Goal: Complete application form

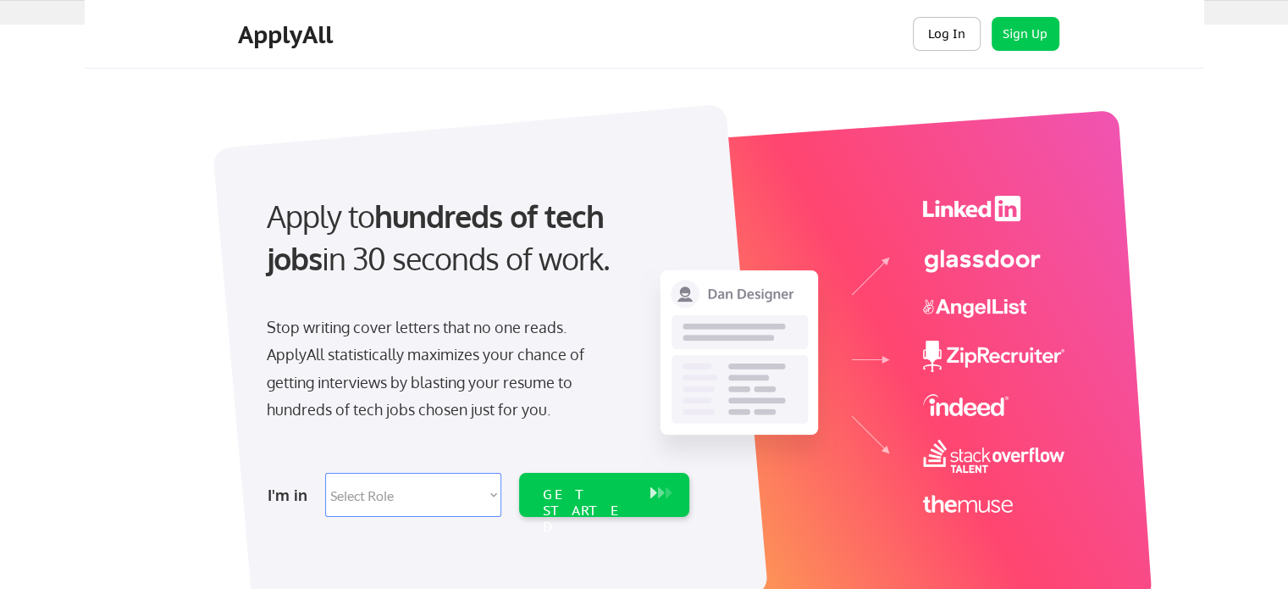
click at [936, 38] on button "Log In" at bounding box center [947, 34] width 68 height 34
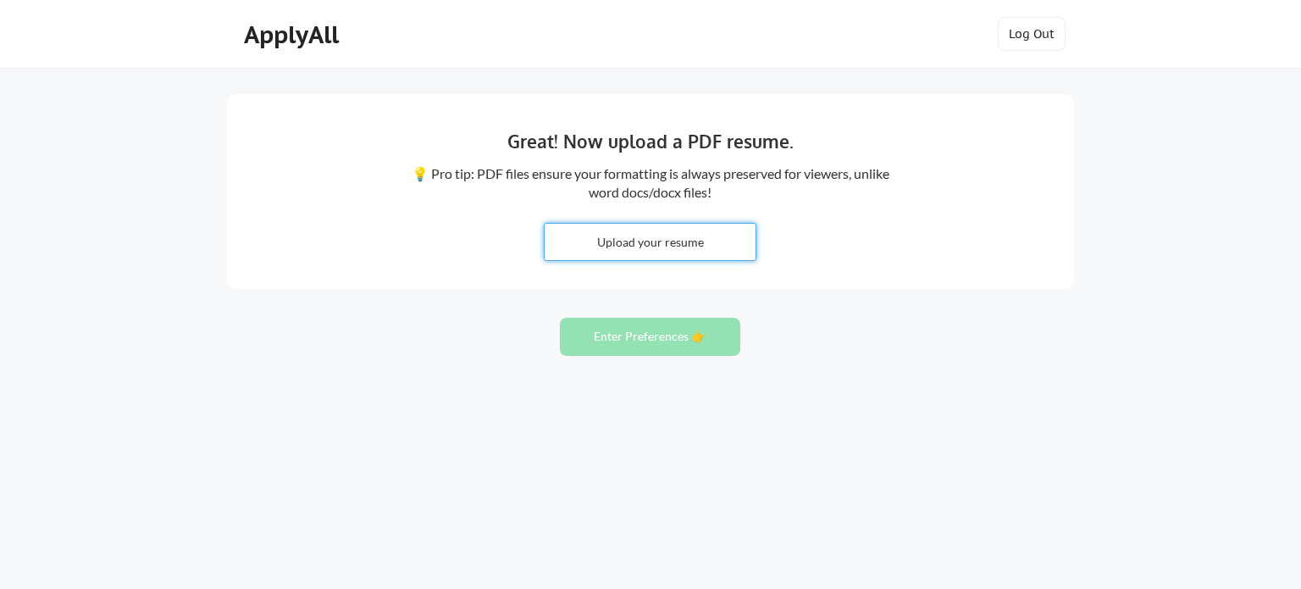
click at [644, 250] on input "file" at bounding box center [650, 242] width 211 height 36
type input "C:\fakepath\resume_mylappan_p_updated.pdf"
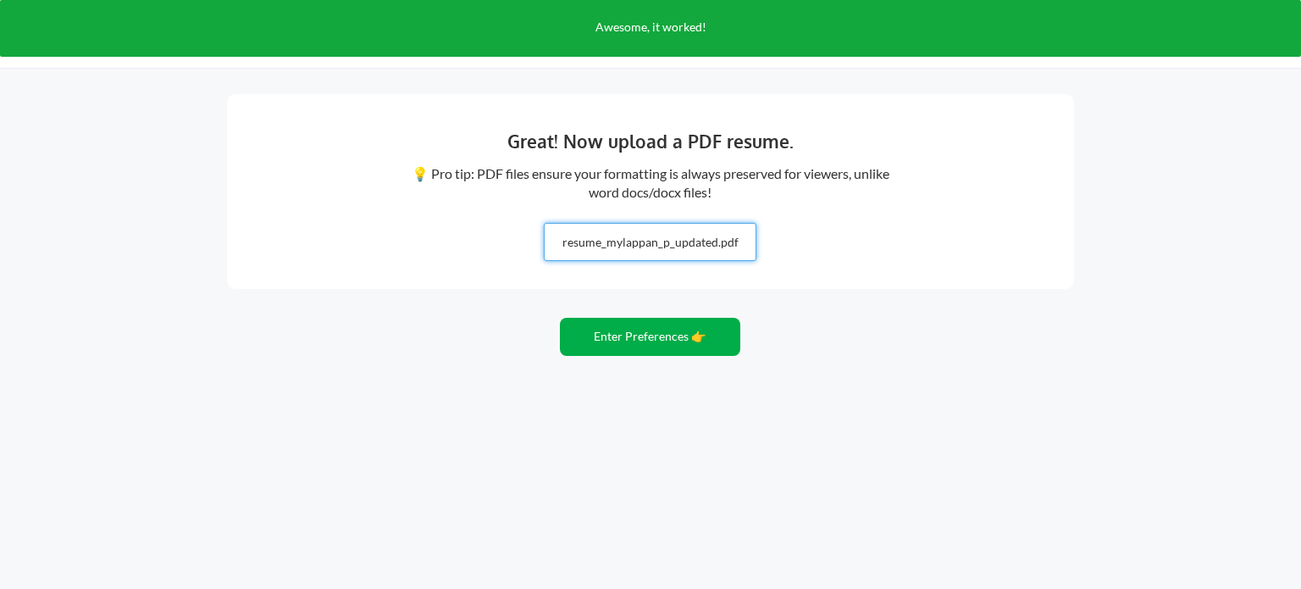
click at [657, 341] on button "Enter Preferences 👉" at bounding box center [650, 337] width 180 height 38
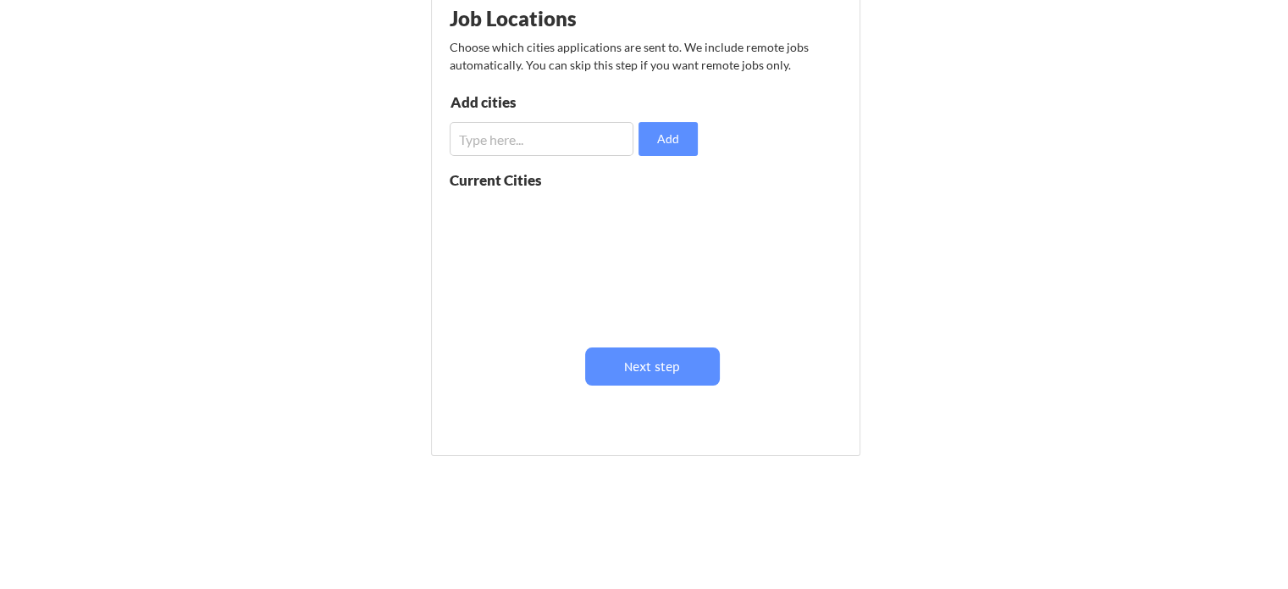
scroll to position [241, 0]
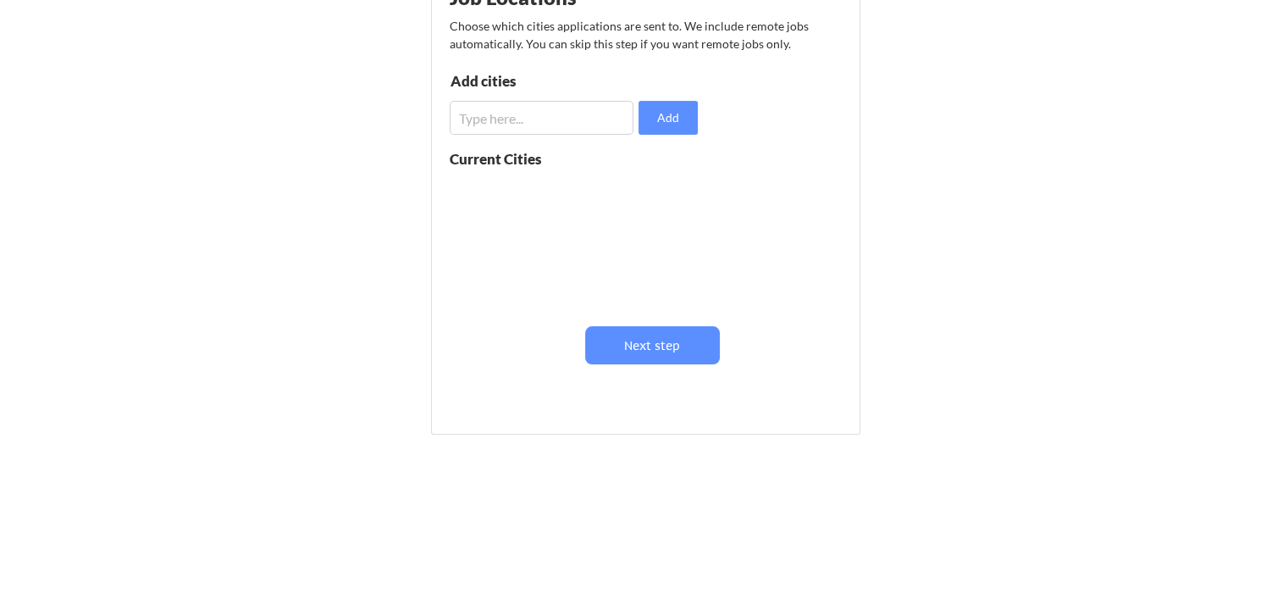
click at [545, 124] on input "input" at bounding box center [542, 118] width 184 height 34
type input "remote"
click at [691, 110] on button "Add" at bounding box center [668, 118] width 59 height 34
drag, startPoint x: 642, startPoint y: 189, endPoint x: 592, endPoint y: 141, distance: 68.9
click at [642, 188] on button at bounding box center [645, 191] width 13 height 13
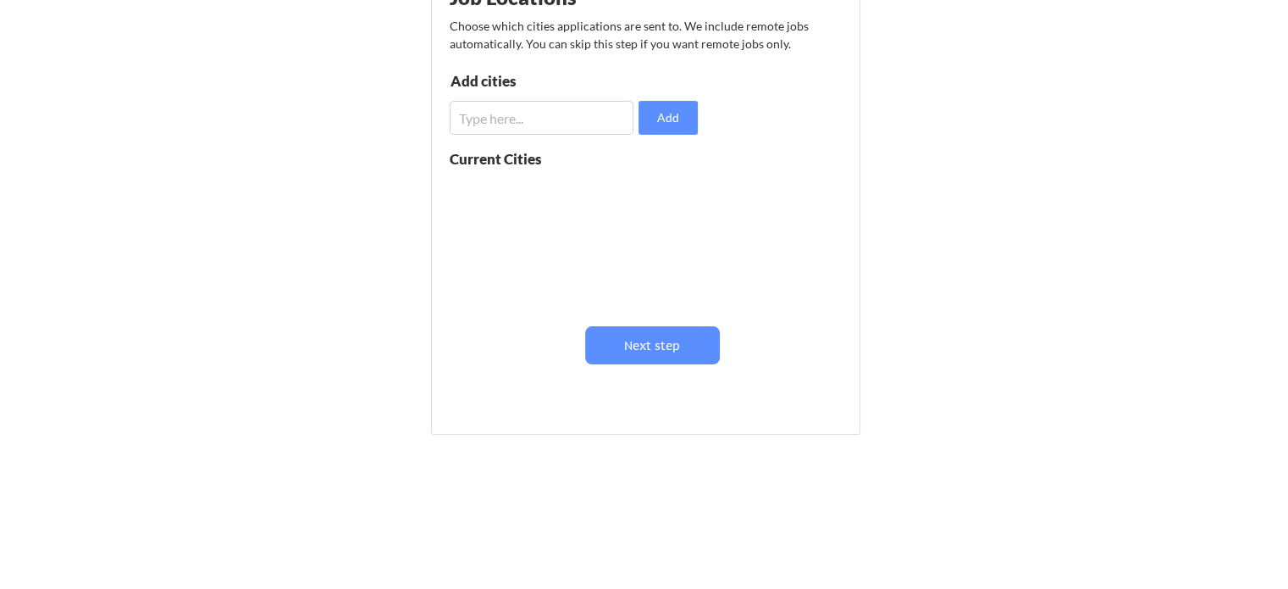
click at [566, 121] on input "input" at bounding box center [542, 118] width 184 height 34
type input "Remote"
click at [650, 112] on button "Add" at bounding box center [668, 118] width 59 height 34
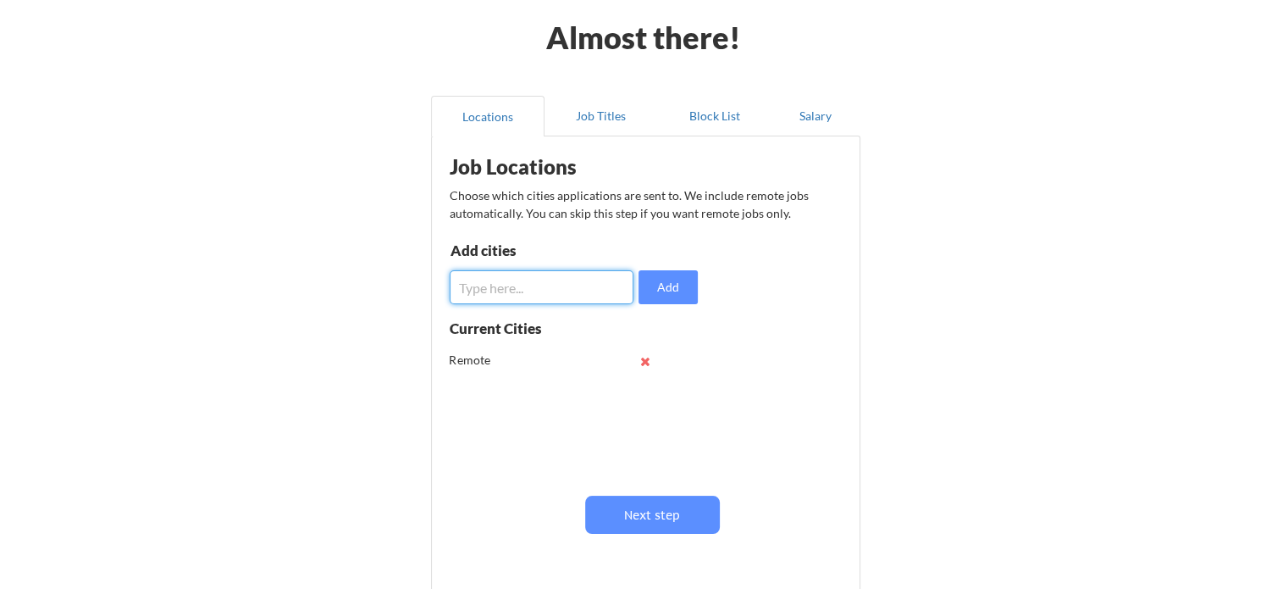
click at [559, 289] on input "input" at bounding box center [542, 287] width 184 height 34
click at [508, 111] on button "Locations" at bounding box center [487, 116] width 113 height 41
click at [583, 113] on button "Job Titles" at bounding box center [601, 116] width 113 height 41
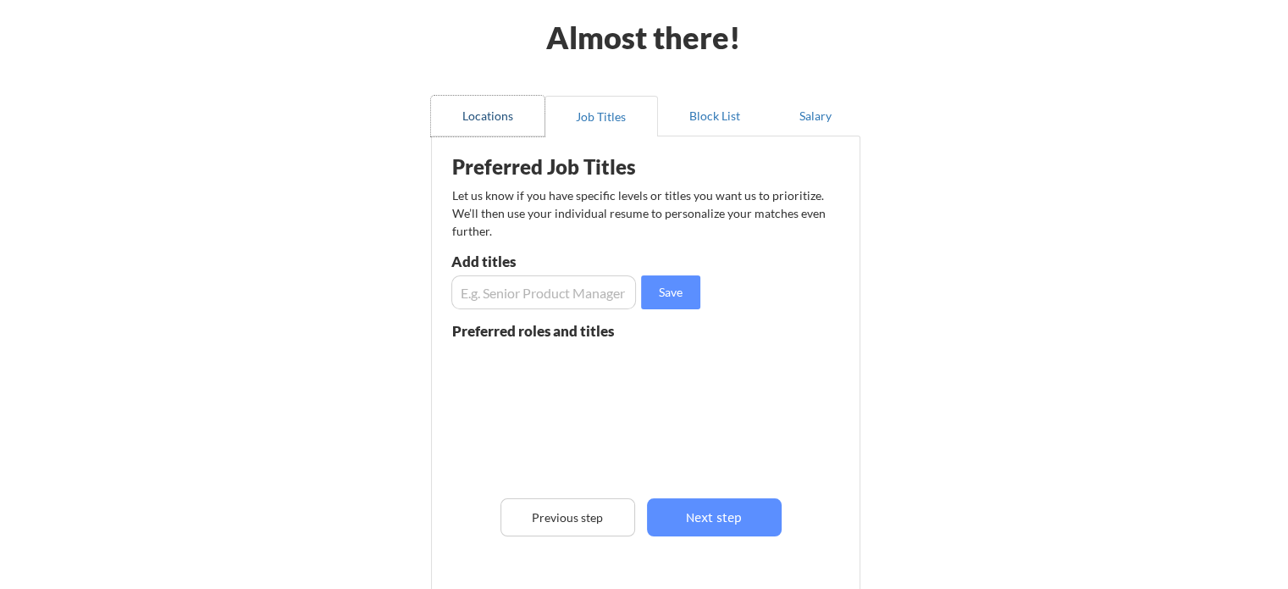
click at [506, 106] on button "Locations" at bounding box center [487, 116] width 113 height 41
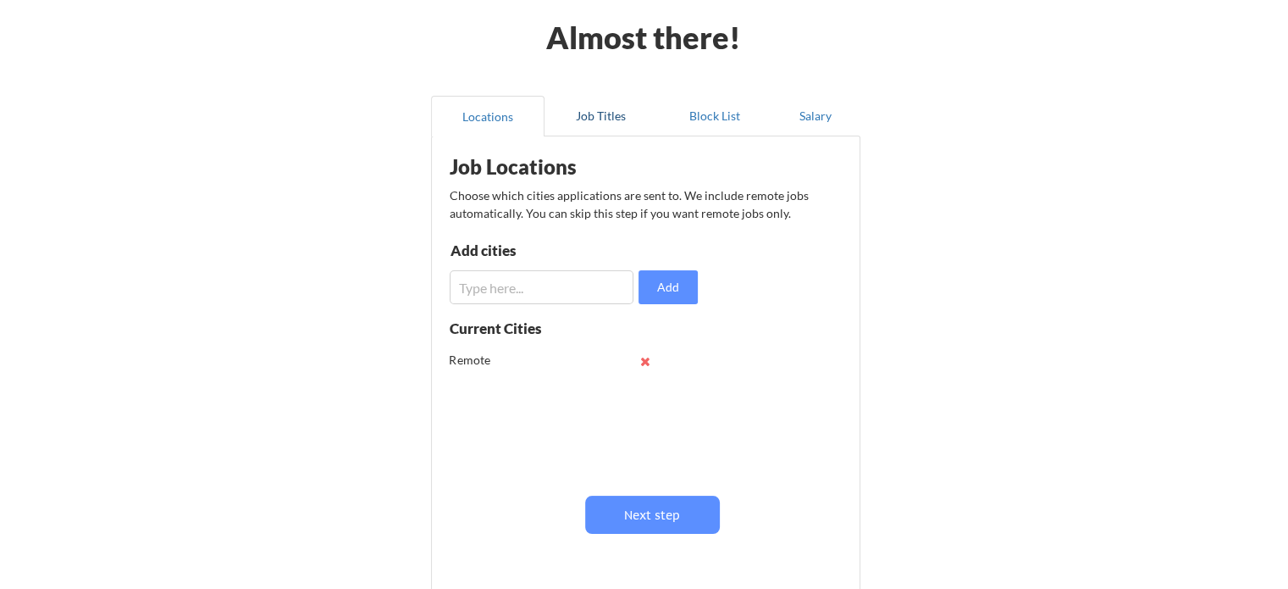
click at [589, 116] on button "Job Titles" at bounding box center [601, 116] width 113 height 41
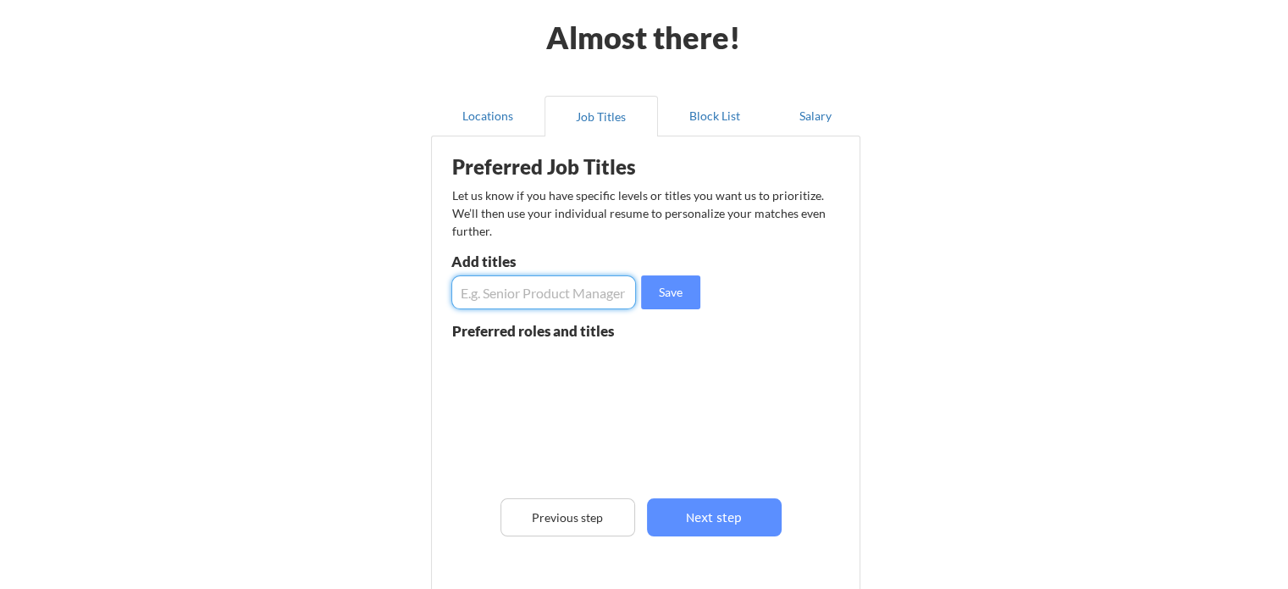
click at [586, 288] on input "input" at bounding box center [543, 292] width 185 height 34
type input "Senior Network Engineer"
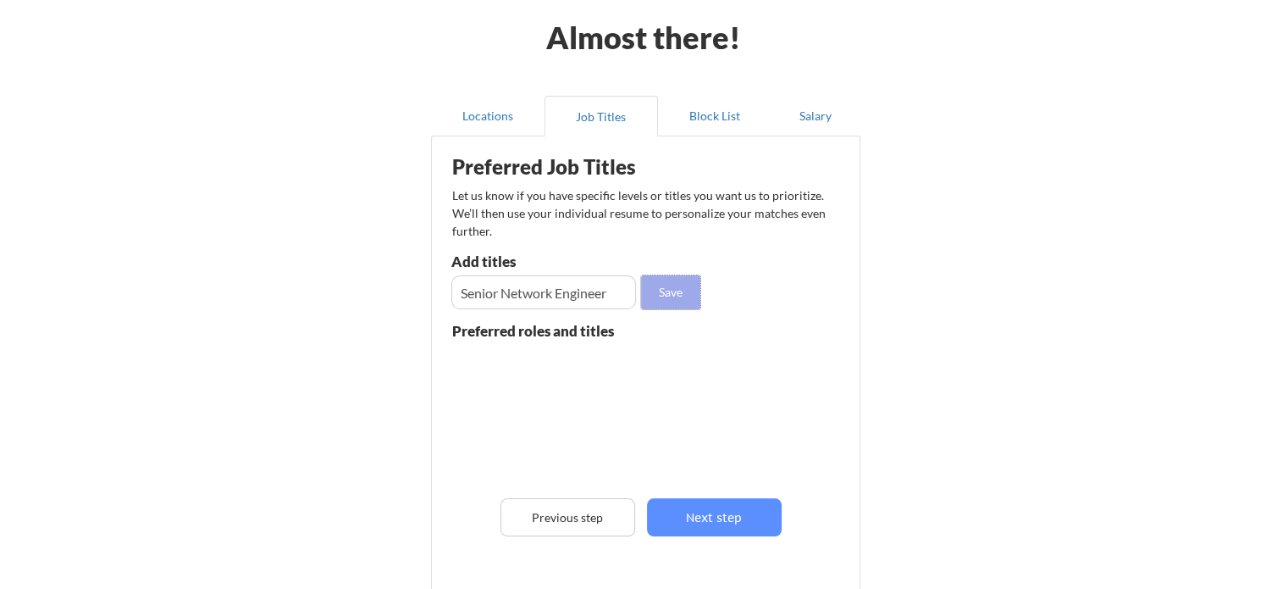
click at [655, 294] on button "Save" at bounding box center [670, 292] width 59 height 34
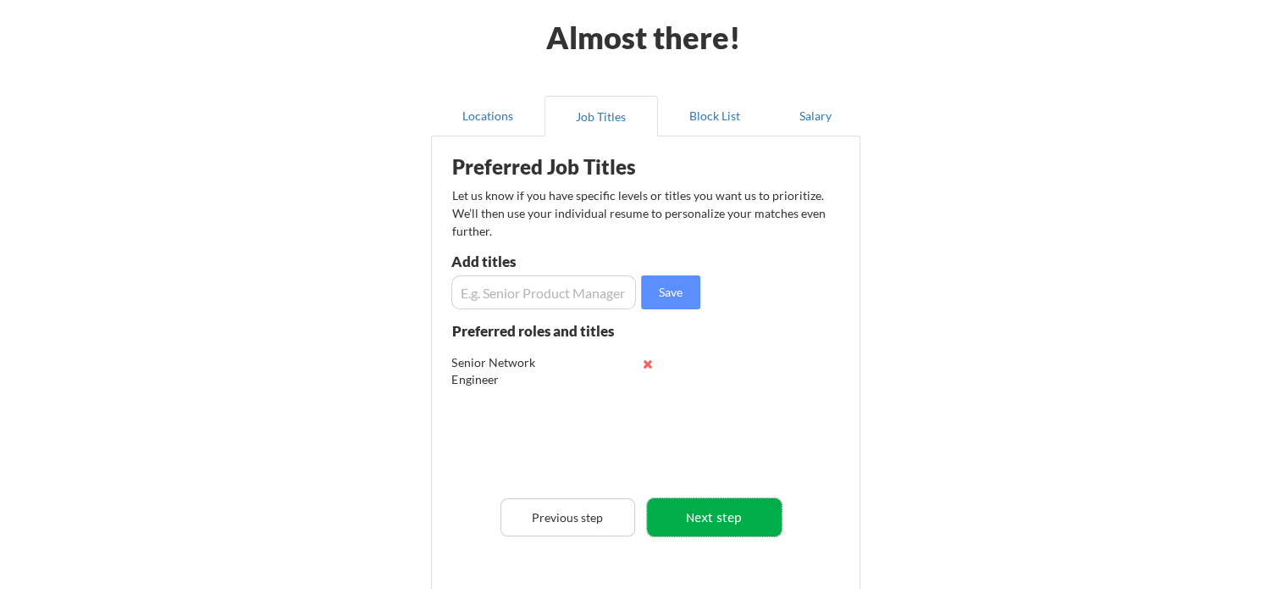
click at [744, 515] on button "Next step" at bounding box center [714, 517] width 135 height 38
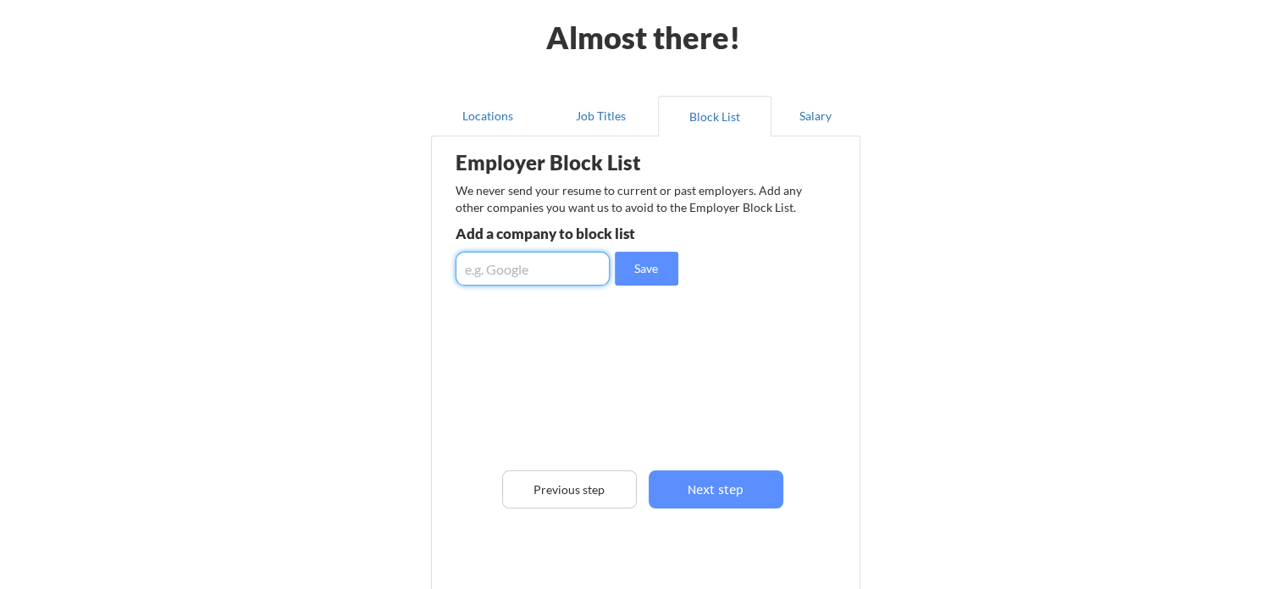
click at [569, 263] on input "input" at bounding box center [533, 269] width 154 height 34
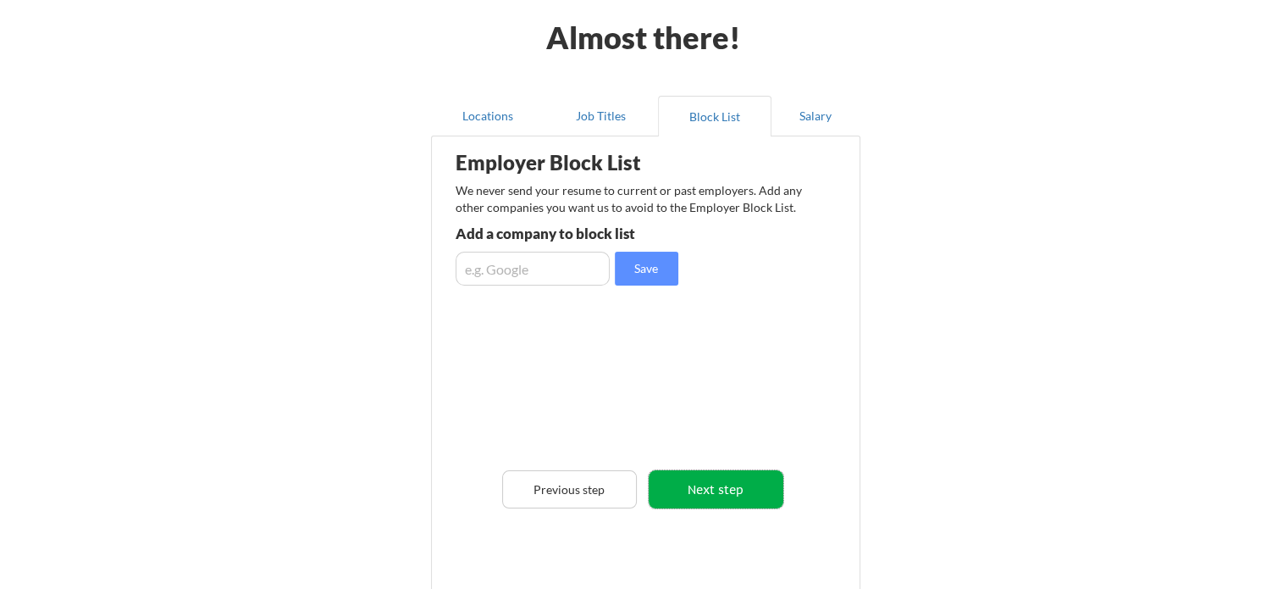
click at [765, 489] on button "Next step" at bounding box center [716, 489] width 135 height 38
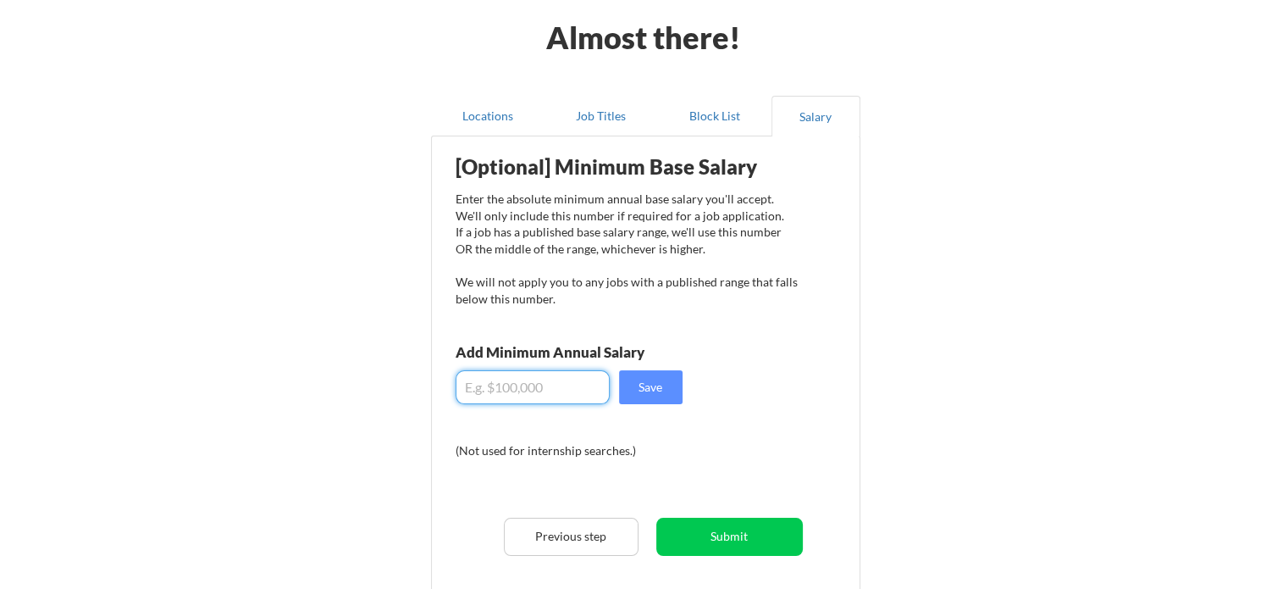
click at [531, 383] on input "input" at bounding box center [533, 387] width 154 height 34
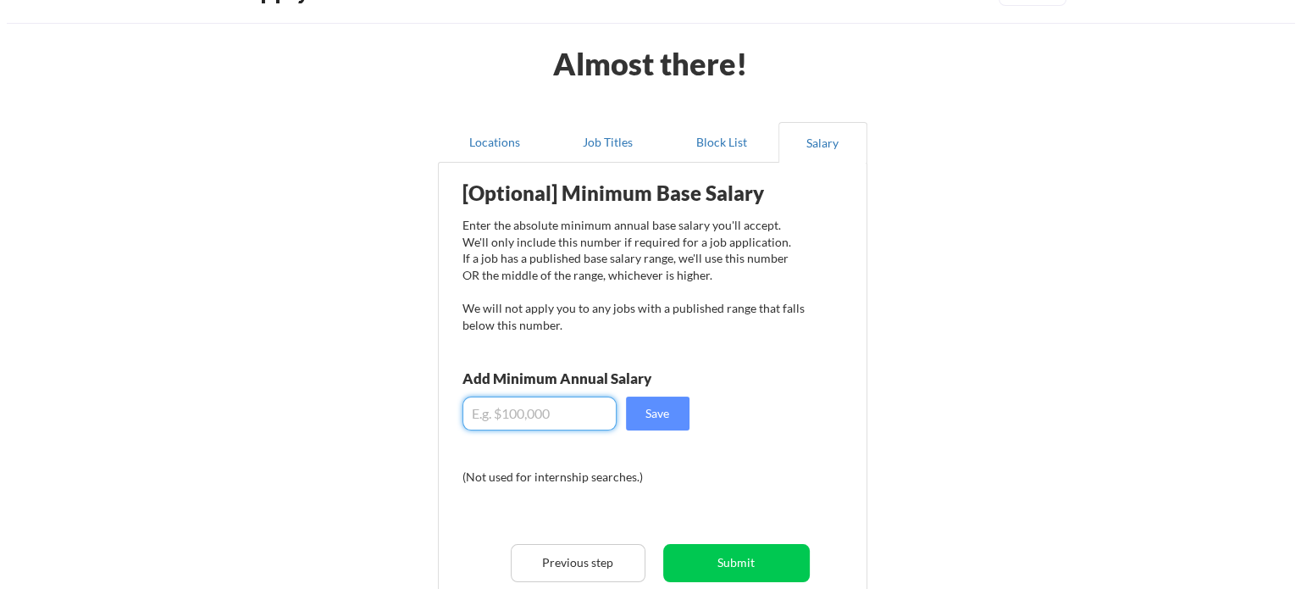
scroll to position [85, 0]
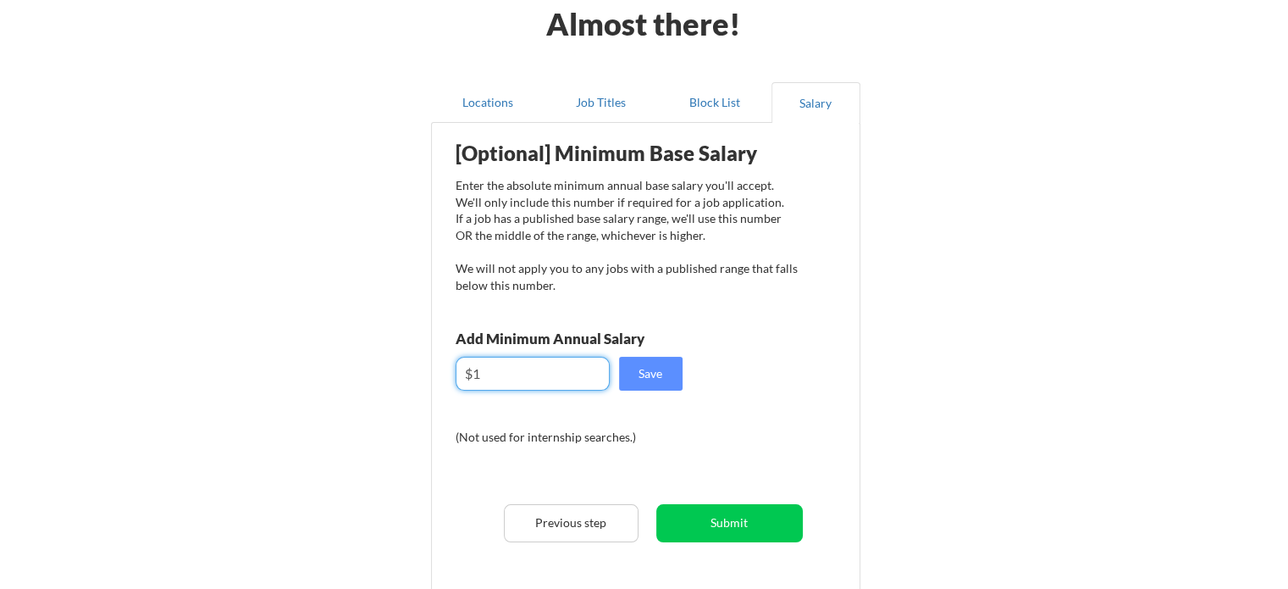
click at [535, 365] on input "input" at bounding box center [533, 374] width 154 height 34
type input "$12,000"
click at [630, 381] on button "Save" at bounding box center [651, 374] width 64 height 34
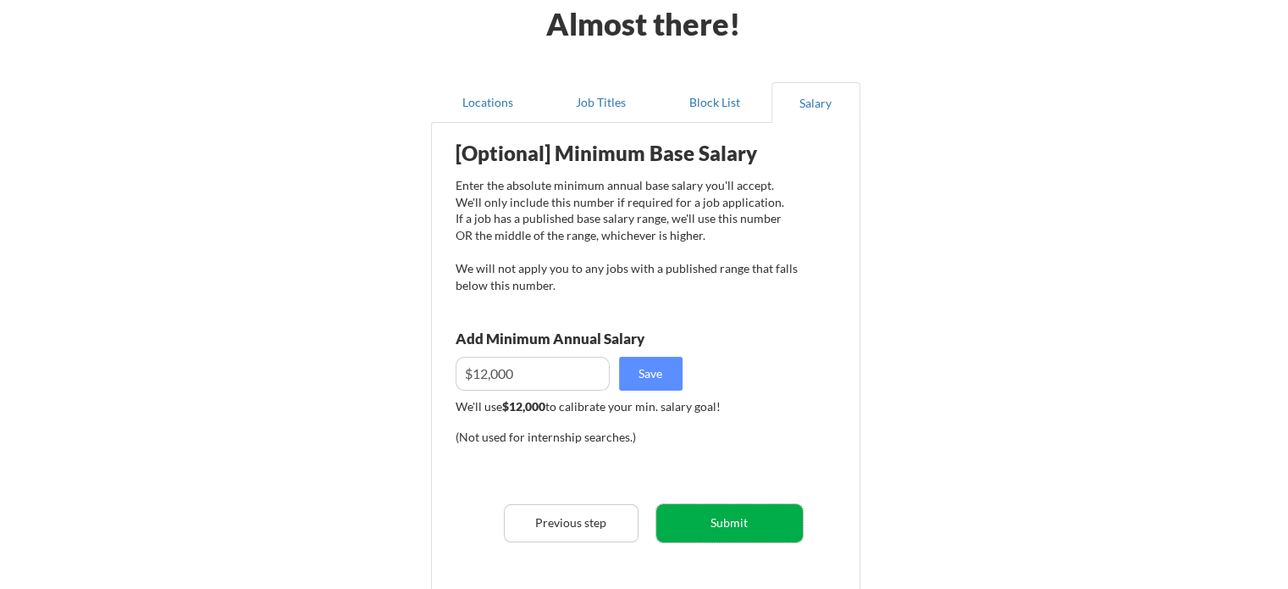
click at [716, 519] on button "Submit" at bounding box center [729, 523] width 147 height 38
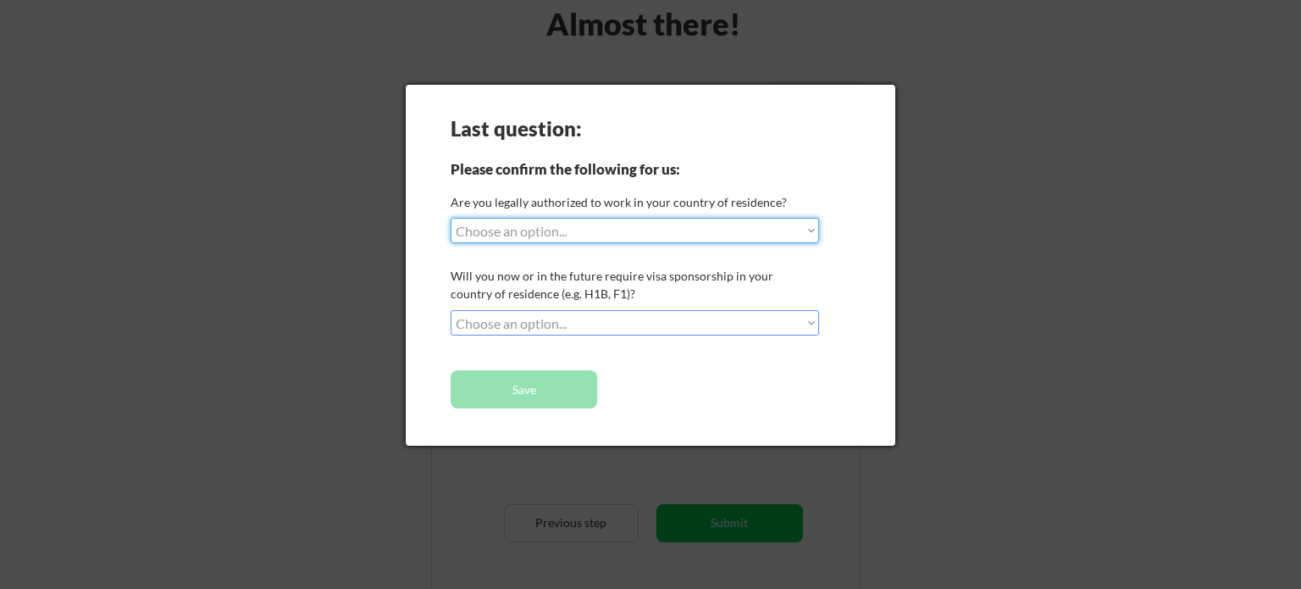
click at [572, 237] on select "Choose an option... Yes, I am a US Citizen Yes, I am a Canadian Citizen Yes, I …" at bounding box center [635, 230] width 368 height 25
select select ""no__i_am_not__yet__authorized""
click at [451, 218] on select "Choose an option... Yes, I am a US Citizen Yes, I am a Canadian Citizen Yes, I …" at bounding box center [635, 230] width 368 height 25
click at [572, 318] on select "Choose an option... No, I will not need sponsorship Yes, I will need sponsorship" at bounding box center [635, 322] width 368 height 25
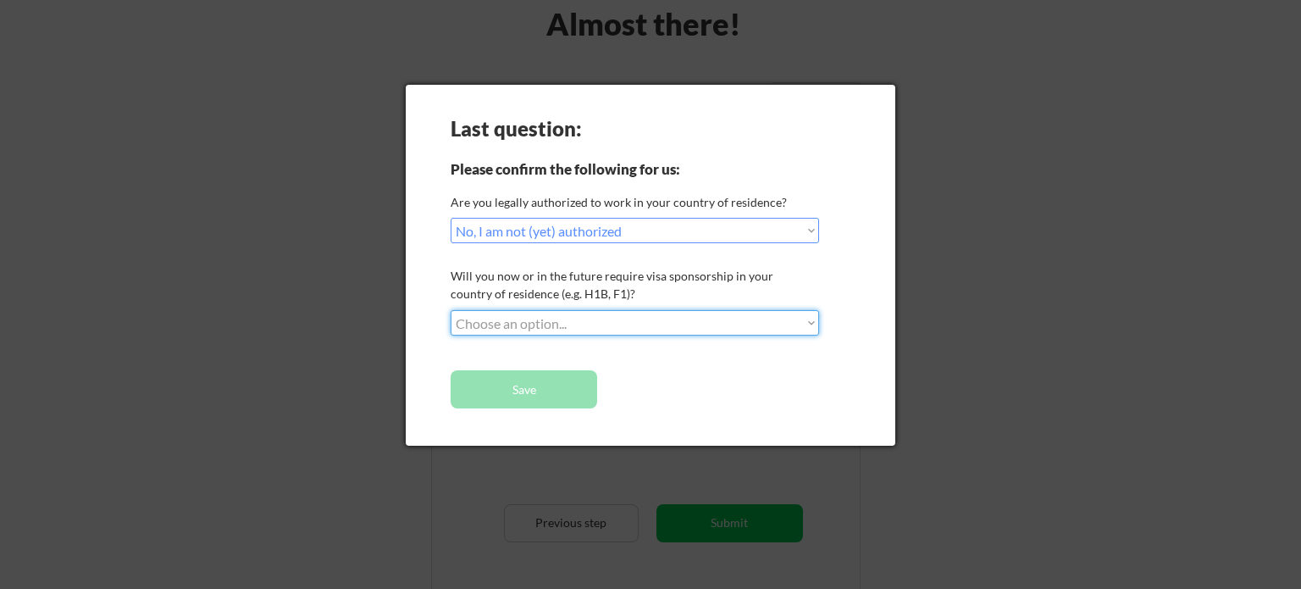
select select ""yes__i_will_need_sponsorship""
click at [451, 310] on select "Choose an option... No, I will not need sponsorship Yes, I will need sponsorship" at bounding box center [635, 322] width 368 height 25
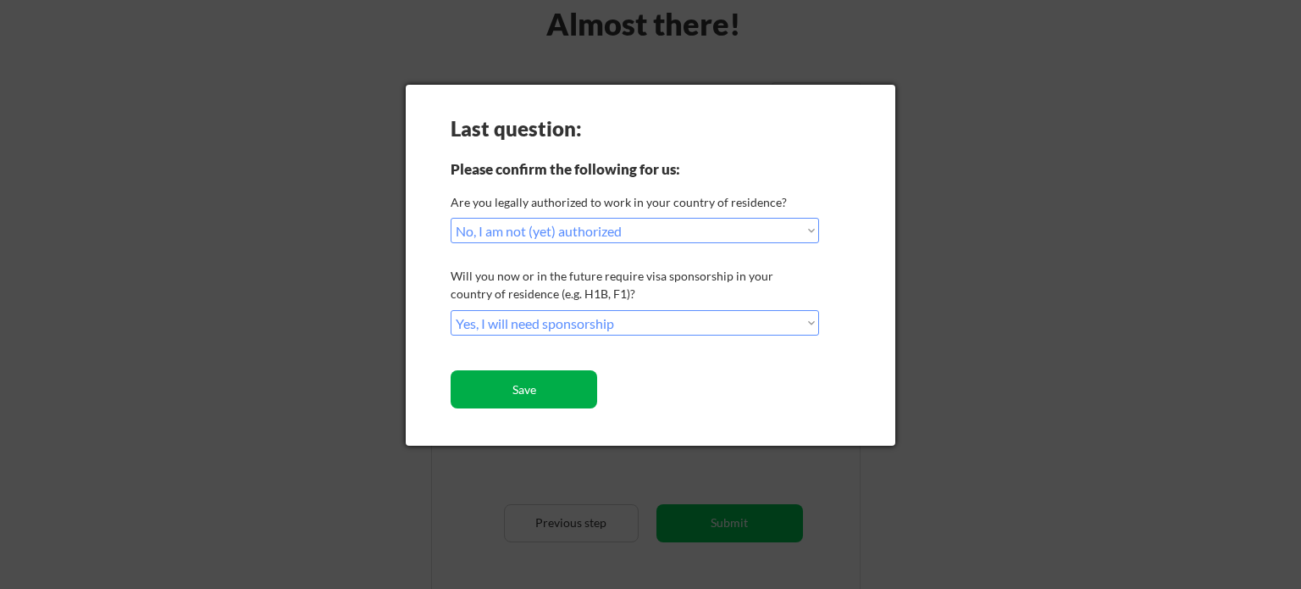
click at [546, 394] on button "Save" at bounding box center [524, 389] width 147 height 38
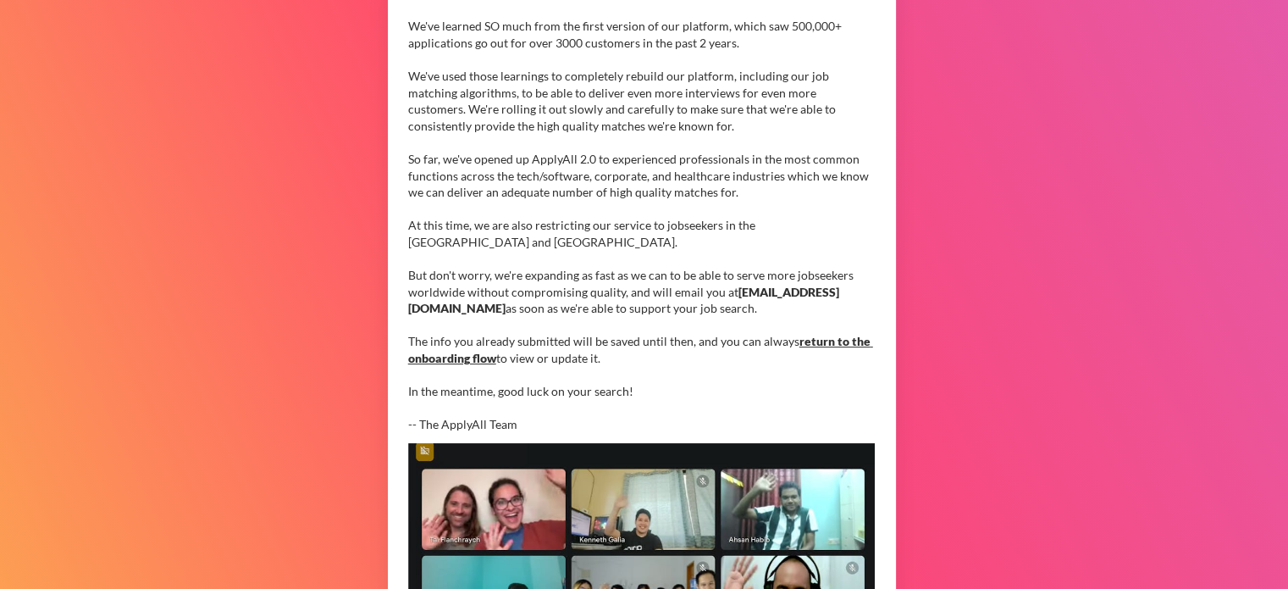
scroll to position [257, 0]
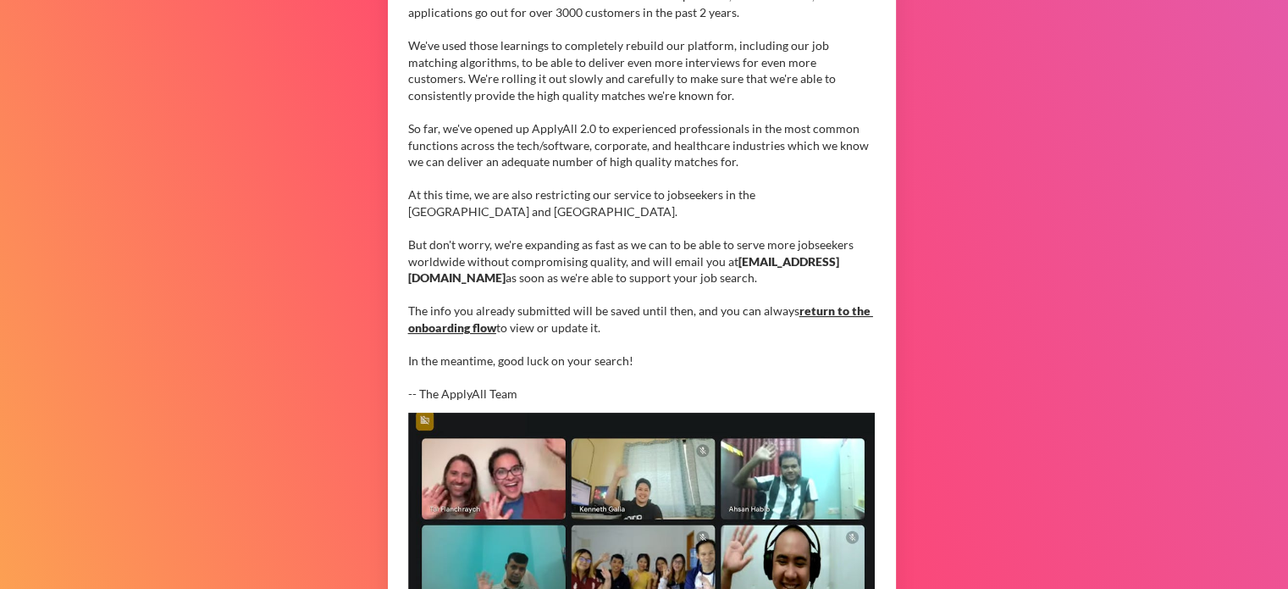
click at [813, 307] on link "return to the onboarding flow" at bounding box center [640, 318] width 465 height 31
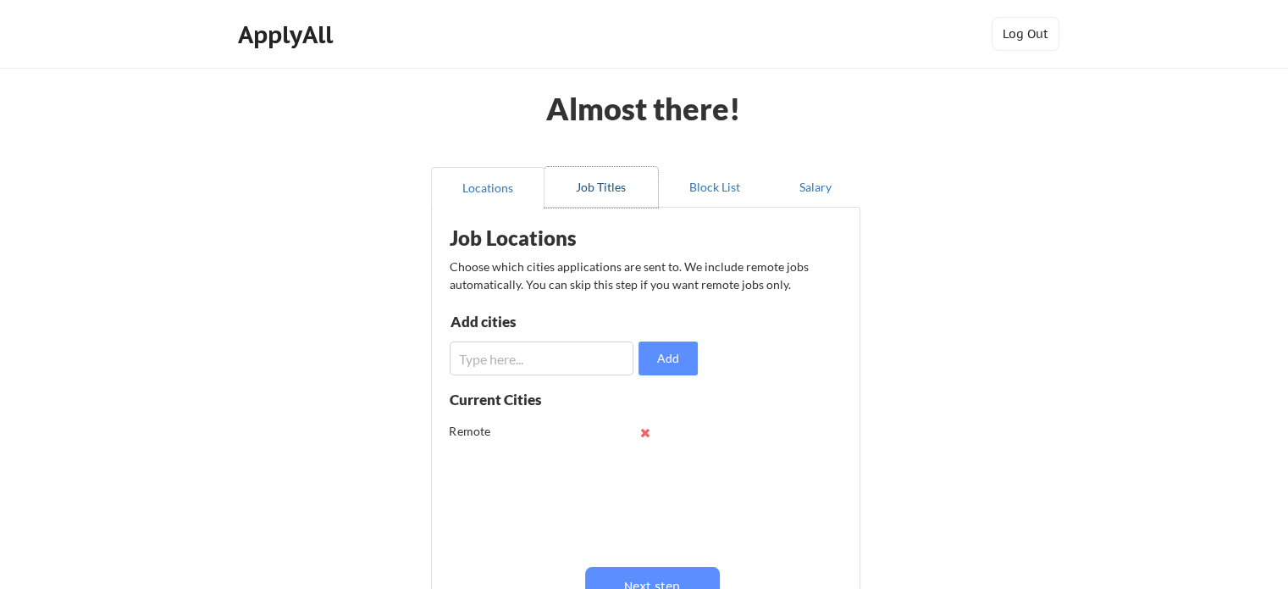
click at [627, 196] on button "Job Titles" at bounding box center [601, 187] width 113 height 41
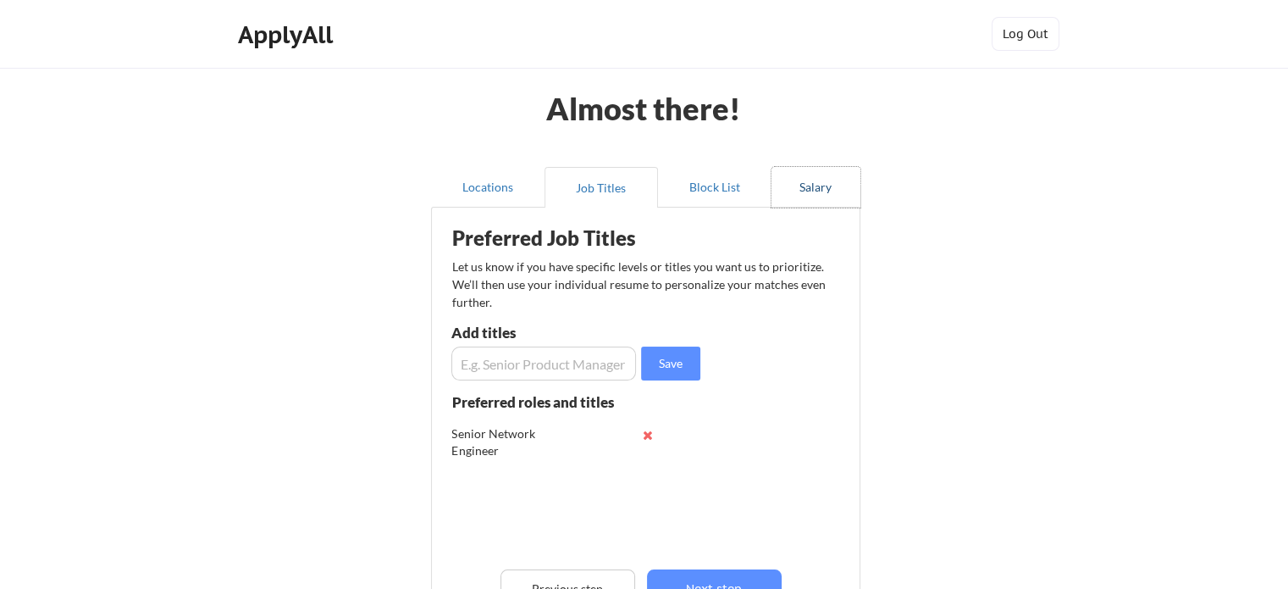
click at [774, 191] on button "Salary" at bounding box center [815, 187] width 89 height 41
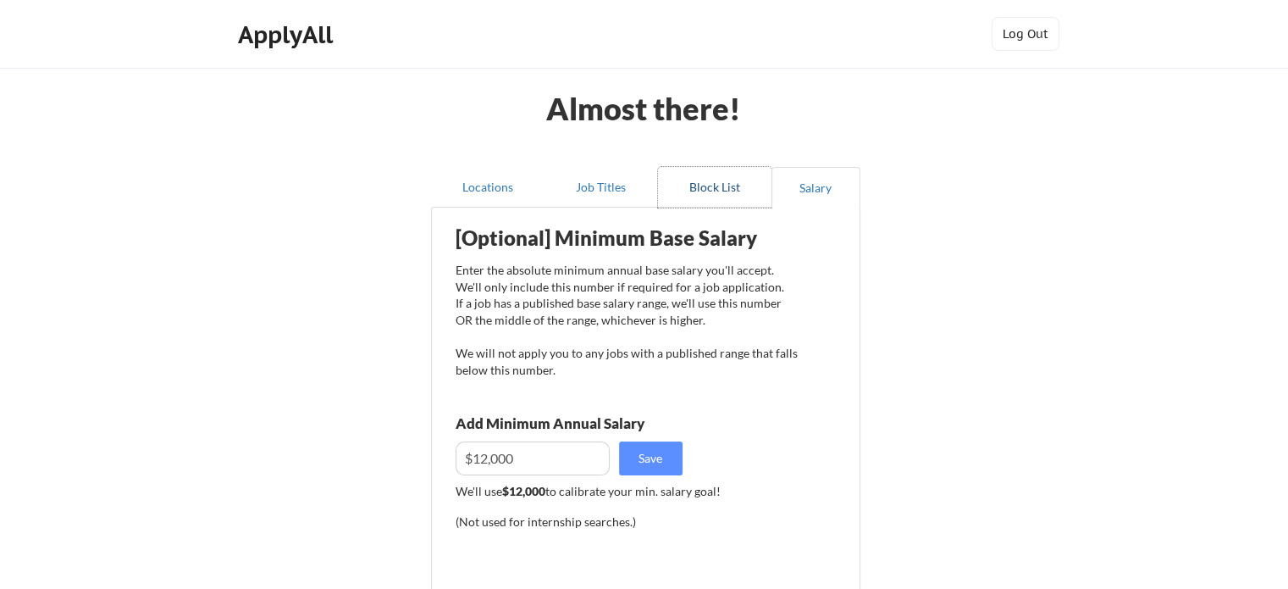
click at [715, 182] on button "Block List" at bounding box center [714, 187] width 113 height 41
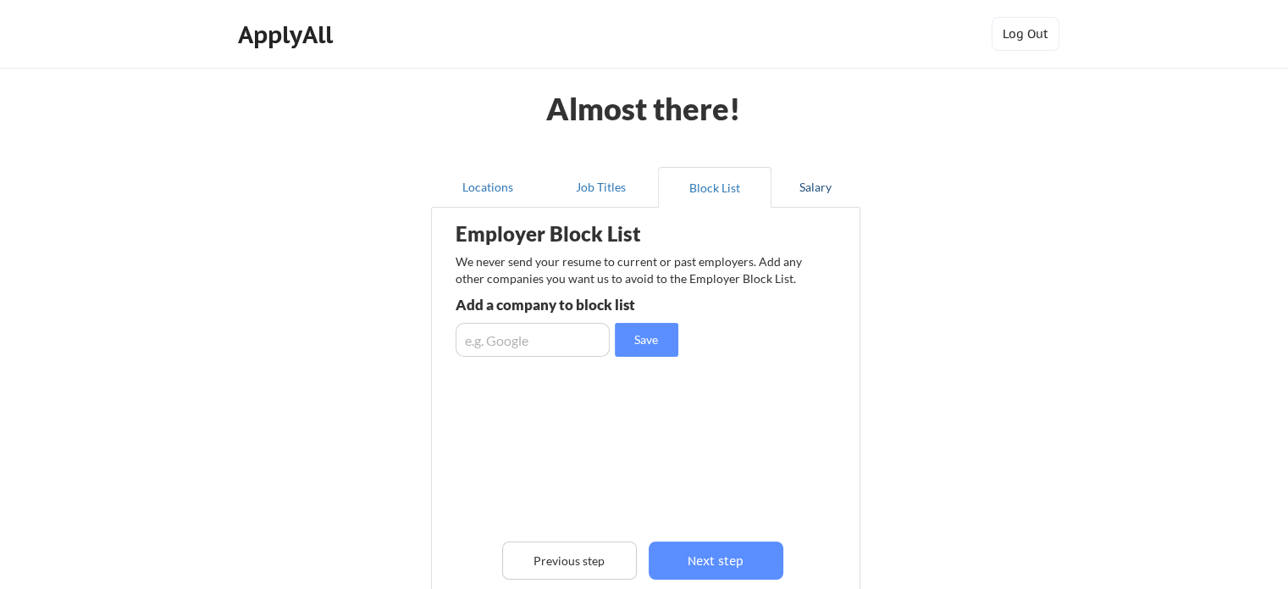
click at [853, 185] on button "Salary" at bounding box center [815, 187] width 89 height 41
